Goal: Complete application form

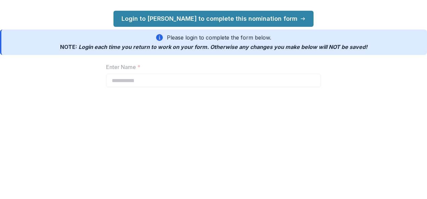
click at [272, 20] on link "Login to [PERSON_NAME] to complete this nomination form" at bounding box center [213, 19] width 200 height 16
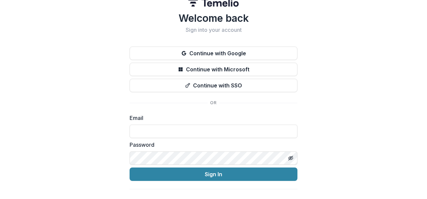
scroll to position [10, 0]
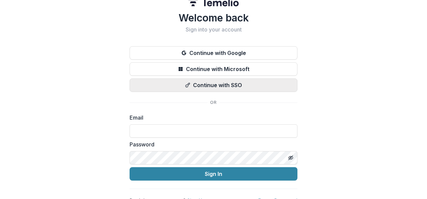
click at [235, 86] on button "Continue with SSO" at bounding box center [214, 85] width 168 height 13
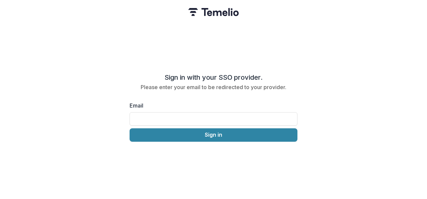
scroll to position [0, 0]
click at [226, 118] on input "Email" at bounding box center [214, 118] width 168 height 13
type input "**********"
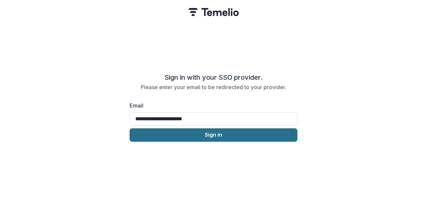
click at [199, 132] on button "Sign in" at bounding box center [214, 135] width 168 height 13
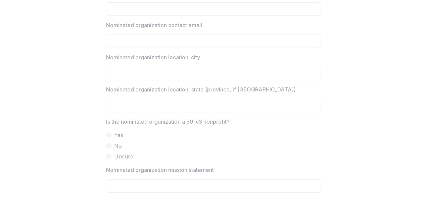
scroll to position [439, 0]
